Goal: Use online tool/utility: Utilize a website feature to perform a specific function

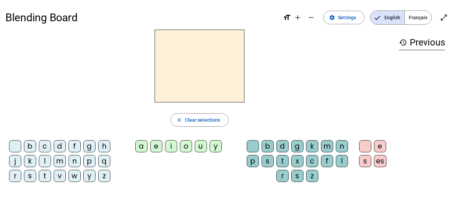
click at [418, 17] on span "Français" at bounding box center [418, 18] width 27 height 14
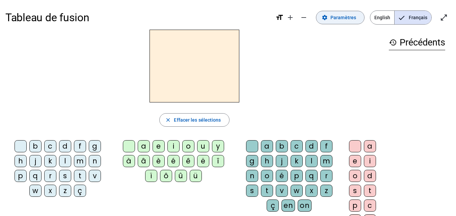
click at [341, 17] on span "Paramètres" at bounding box center [344, 18] width 26 height 8
click at [82, 161] on div "m" at bounding box center [80, 161] width 12 height 12
click at [146, 147] on div "a" at bounding box center [144, 146] width 12 height 12
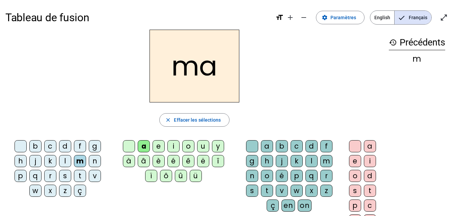
click at [310, 163] on div "l" at bounding box center [312, 161] width 12 height 12
click at [356, 188] on div "s" at bounding box center [355, 191] width 12 height 12
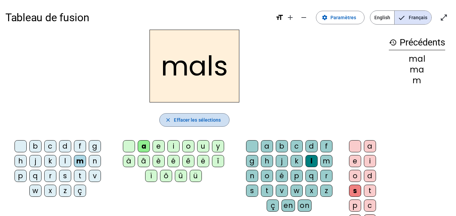
click at [202, 119] on span "Effacer les sélections" at bounding box center [197, 120] width 47 height 8
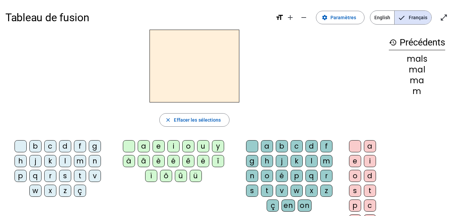
click at [97, 177] on div "v" at bounding box center [95, 176] width 12 height 12
click at [144, 150] on div "a" at bounding box center [144, 146] width 12 height 12
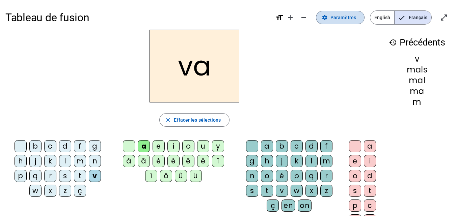
click at [339, 17] on span "Paramètres" at bounding box center [344, 18] width 26 height 8
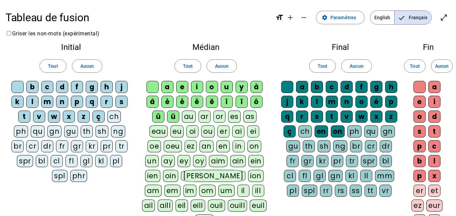
click at [309, 132] on div "ch" at bounding box center [306, 132] width 14 height 12
click at [349, 14] on span "Paramètres" at bounding box center [344, 18] width 26 height 8
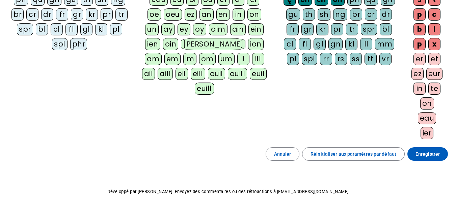
scroll to position [148, 0]
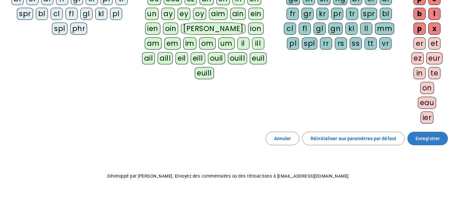
click at [430, 143] on span at bounding box center [428, 139] width 41 height 16
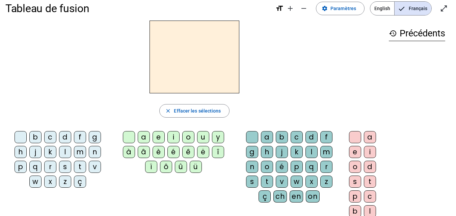
scroll to position [10, 0]
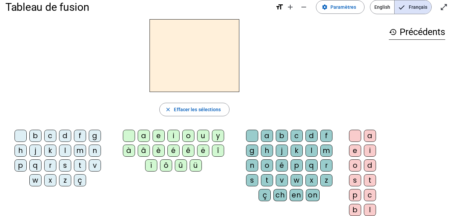
click at [99, 166] on div "v" at bounding box center [95, 166] width 12 height 12
click at [142, 138] on div "a" at bounding box center [144, 136] width 12 height 12
click at [278, 196] on div "ch" at bounding box center [281, 195] width 14 height 12
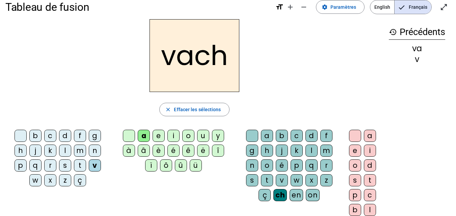
click at [354, 150] on div "e" at bounding box center [355, 151] width 12 height 12
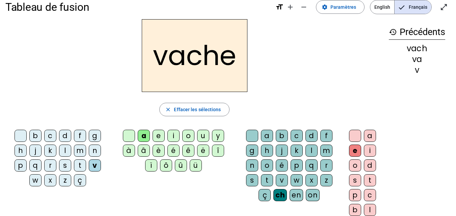
click at [17, 150] on div "h" at bounding box center [21, 151] width 12 height 12
